Goal: Task Accomplishment & Management: Manage account settings

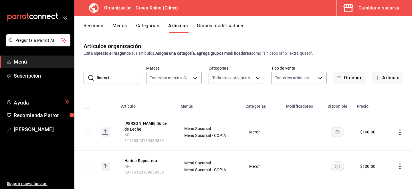
type input "financi"
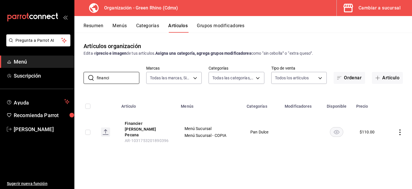
click at [399, 124] on td at bounding box center [398, 132] width 25 height 37
click at [399, 130] on icon "actions" at bounding box center [400, 132] width 6 height 6
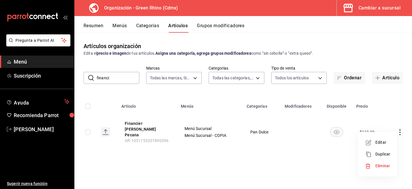
click at [375, 151] on div at bounding box center [370, 154] width 10 height 7
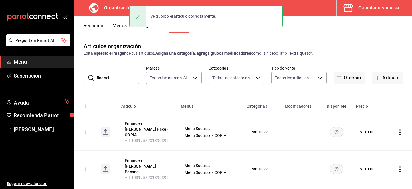
click at [400, 129] on icon "actions" at bounding box center [400, 132] width 6 height 6
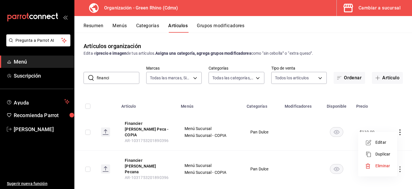
click at [385, 141] on span "Editar" at bounding box center [382, 142] width 15 height 6
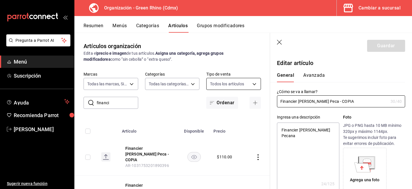
type textarea "x"
type input "$110.00"
click at [284, 95] on div "¿Cómo se va a llamar? Financier de Nuez Peca - COPIA 30 /40 ¿Cómo se va a llama…" at bounding box center [341, 98] width 128 height 18
click at [284, 99] on input "Financier de Nuez Peca - COPIA" at bounding box center [332, 100] width 111 height 11
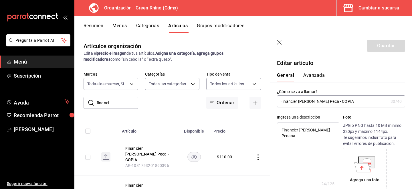
click at [284, 99] on input "Financier de Nuez Peca - COPIA" at bounding box center [332, 100] width 111 height 11
type input "A"
type textarea "x"
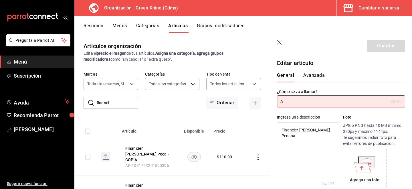
type input "Al"
type textarea "x"
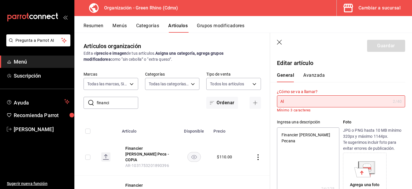
type input "Alm"
type textarea "x"
type input "Alme"
type textarea "x"
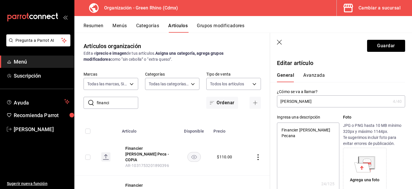
type input "Almen"
type textarea "x"
type input "Almend"
type textarea "x"
type input "Almendr"
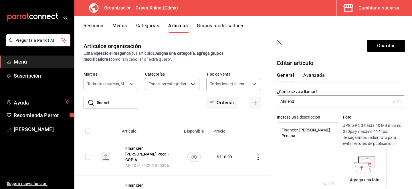
type textarea "x"
type input "Almendra"
type textarea "x"
type input "Almendrado"
type textarea "x"
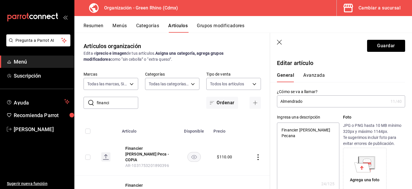
type input "Almendrado +"
type textarea "x"
type input "Almendrado +"
type textarea "x"
type input "Almendrado + C"
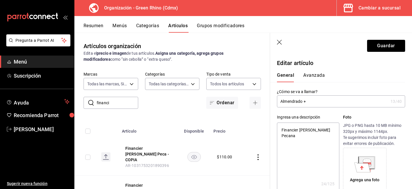
type textarea "x"
type input "Almendrado + Ci"
type textarea "x"
type input "Almendrado + Cir"
type textarea "x"
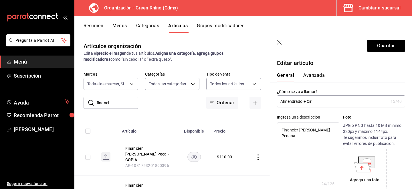
type input "Almendrado + Ciru"
type textarea "x"
type input "Almendrado + Cirue"
type textarea "x"
type input "Almendrado + Ciruela"
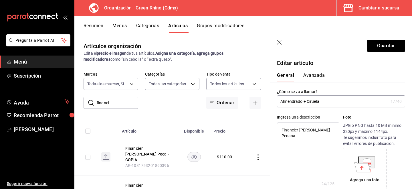
type textarea "x"
type input "Almendrado + Ciruela"
click at [317, 76] on button "Avanzada" at bounding box center [313, 77] width 21 height 10
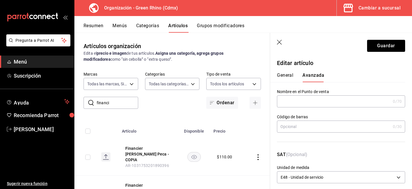
click at [287, 79] on button "General" at bounding box center [285, 77] width 16 height 10
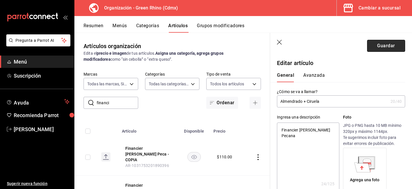
click at [378, 47] on button "Guardar" at bounding box center [386, 46] width 38 height 12
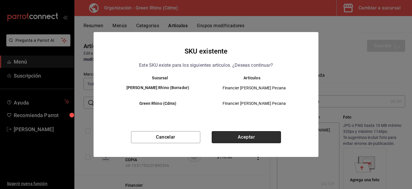
click at [235, 136] on button "Aceptar" at bounding box center [246, 137] width 69 height 12
type textarea "x"
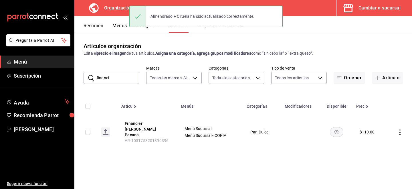
click at [88, 29] on button "Resumen" at bounding box center [93, 28] width 20 height 10
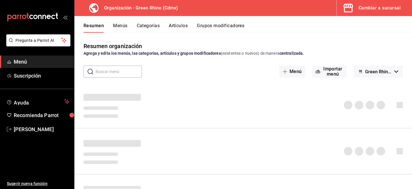
click at [121, 28] on button "Menús" at bounding box center [120, 28] width 14 height 10
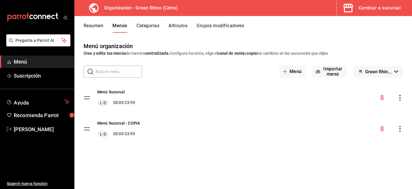
click at [399, 127] on icon "actions" at bounding box center [400, 129] width 6 height 6
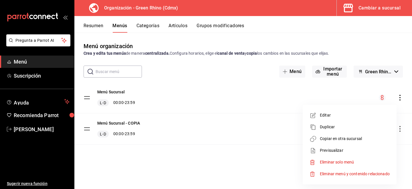
click at [337, 162] on span "Eliminar solo menú" at bounding box center [337, 162] width 34 height 5
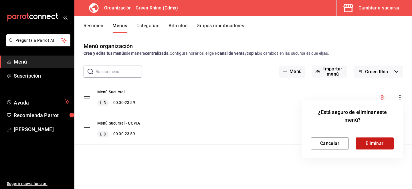
click at [378, 143] on button "Eliminar" at bounding box center [374, 143] width 38 height 12
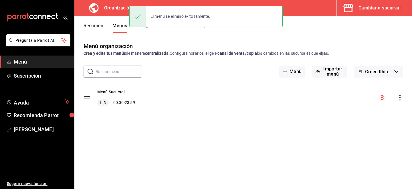
click at [400, 99] on icon "actions" at bounding box center [400, 98] width 6 height 6
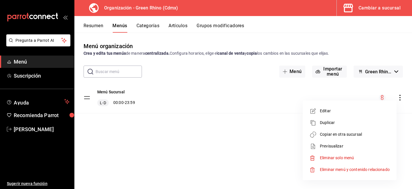
click at [331, 135] on span "Copiar en otra sucursal" at bounding box center [355, 134] width 70 height 6
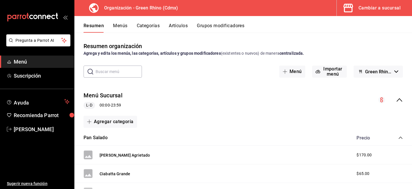
click at [124, 31] on button "Menús" at bounding box center [120, 28] width 14 height 10
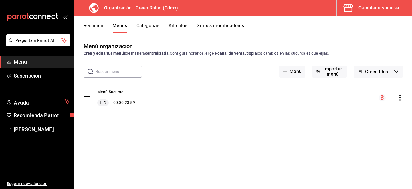
click at [398, 95] on icon "actions" at bounding box center [400, 98] width 6 height 6
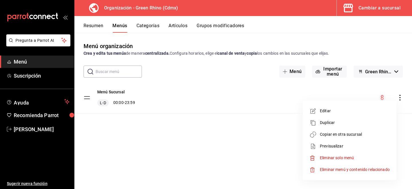
click at [361, 132] on span "Copiar en otra sucursal" at bounding box center [355, 134] width 70 height 6
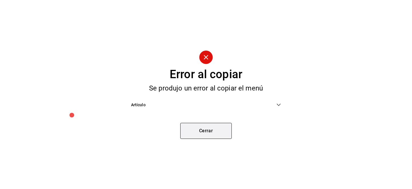
click at [192, 128] on button "Cerrar" at bounding box center [205, 131] width 51 height 16
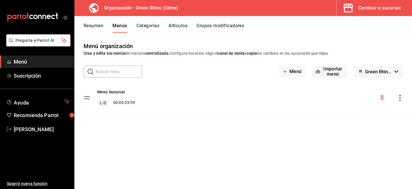
click at [396, 98] on div "menu-maker-table" at bounding box center [391, 97] width 24 height 7
click at [400, 98] on icon "actions" at bounding box center [399, 98] width 1 height 6
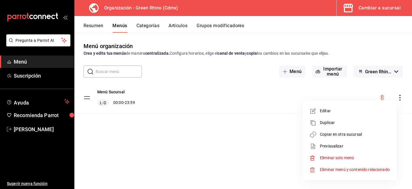
click at [345, 130] on li "Copiar en otra sucursal" at bounding box center [349, 134] width 89 height 12
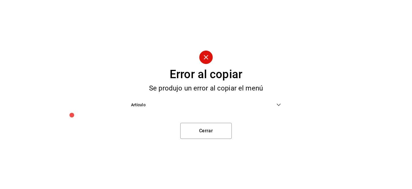
click at [245, 106] on span "Artículo" at bounding box center [204, 105] width 146 height 6
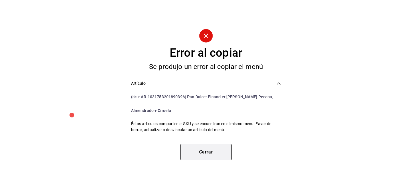
click at [204, 153] on button "Cerrar" at bounding box center [205, 152] width 51 height 16
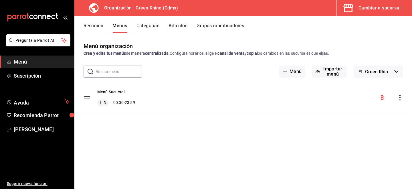
click at [177, 25] on button "Artículos" at bounding box center [177, 28] width 19 height 10
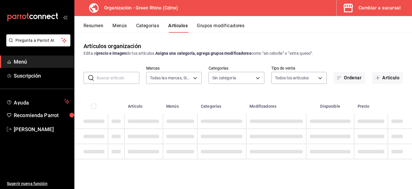
type input "718e4269-ab1b-41b6-b1a3-b54ad853307e"
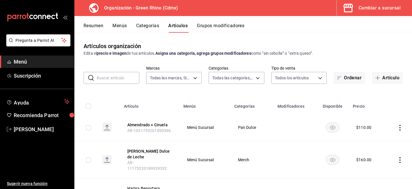
type input "a63415d0-f08f-4da5-93bf-970c3b860b08,be571465-ace9-4e63-97a2-0382f1ecc6c2,096c3…"
click at [399, 125] on icon "actions" at bounding box center [400, 128] width 6 height 6
click at [385, 143] on span "Editar" at bounding box center [382, 141] width 15 height 6
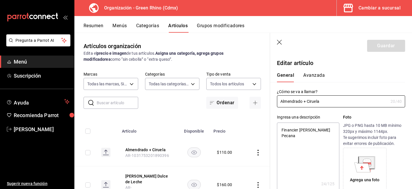
type textarea "x"
type input "$110.00"
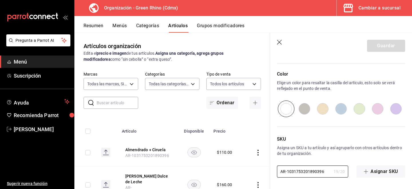
scroll to position [0, 1]
drag, startPoint x: 311, startPoint y: 170, endPoint x: 411, endPoint y: 189, distance: 102.1
click at [411, 188] on html "Pregunta a Parrot AI Menú Suscripción Ayuda Recomienda Parrot [PERSON_NAME] Sug…" at bounding box center [206, 94] width 412 height 189
type textarea "x"
type input "AR-10317532018903964"
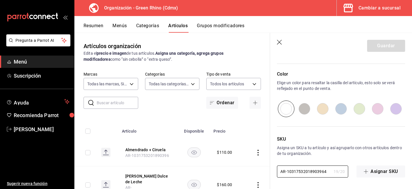
type textarea "x"
type input "AR-10317532018903964"
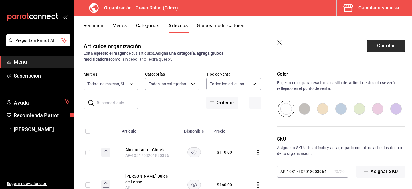
scroll to position [0, 0]
click at [382, 44] on button "Guardar" at bounding box center [386, 46] width 38 height 12
type textarea "x"
type input "AR-1755639063193"
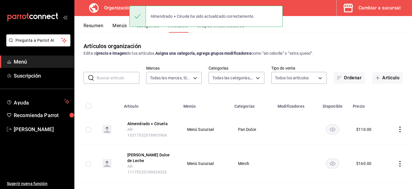
click at [122, 23] on button "Menús" at bounding box center [119, 28] width 14 height 10
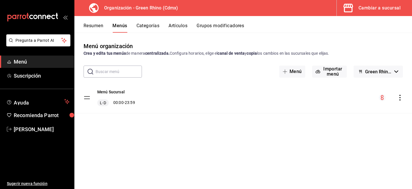
click at [398, 97] on icon "actions" at bounding box center [400, 98] width 6 height 6
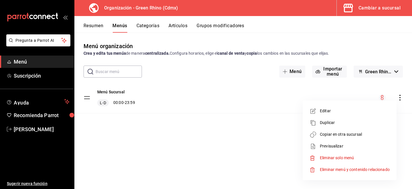
click at [363, 130] on li "Copiar en otra sucursal" at bounding box center [349, 134] width 89 height 12
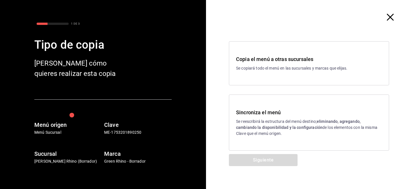
click at [331, 120] on strong "eliminando, agregando, cambiando la disponibilidad y la configuración" at bounding box center [298, 124] width 124 height 11
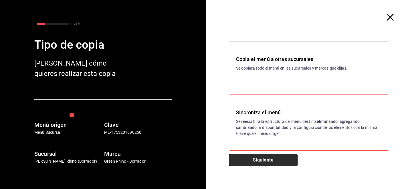
click at [254, 158] on button "Siguiente" at bounding box center [263, 160] width 69 height 12
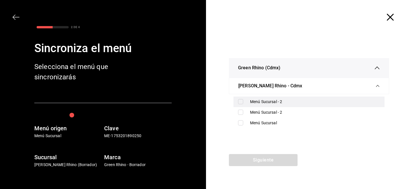
click at [242, 100] on input "checkbox" at bounding box center [240, 101] width 5 height 5
checkbox input "true"
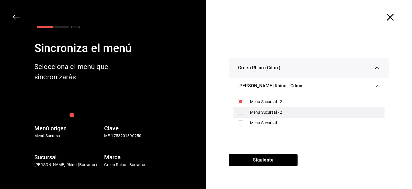
click at [242, 110] on input "checkbox" at bounding box center [240, 112] width 5 height 5
checkbox input "true"
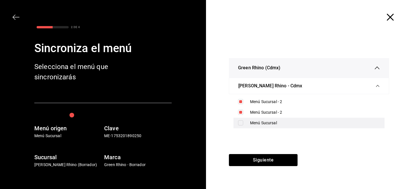
click at [241, 122] on input "checkbox" at bounding box center [240, 122] width 5 height 5
checkbox input "true"
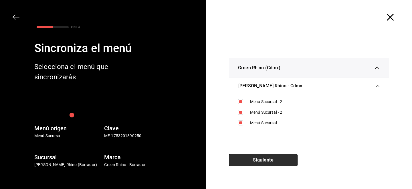
click at [245, 160] on button "Siguiente" at bounding box center [263, 160] width 69 height 12
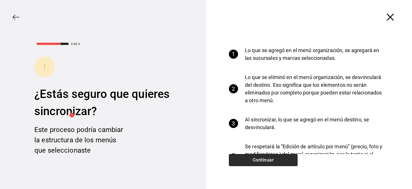
click at [244, 158] on button "Continuar" at bounding box center [263, 160] width 69 height 12
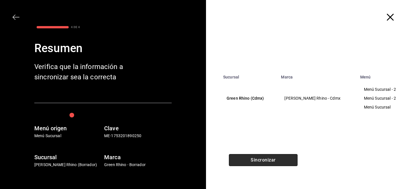
click at [244, 158] on button "Sincronizar" at bounding box center [263, 160] width 69 height 12
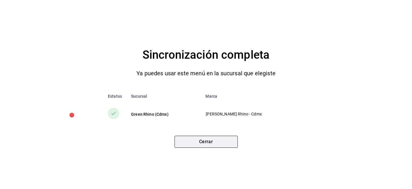
click at [226, 137] on button "Cerrar" at bounding box center [205, 142] width 63 height 12
